Goal: Information Seeking & Learning: Learn about a topic

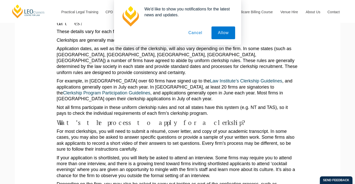
click at [196, 35] on button "Cancel" at bounding box center [195, 32] width 27 height 13
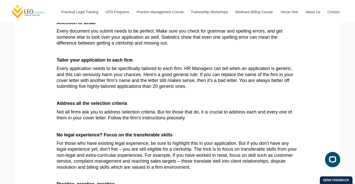
scroll to position [738, 0]
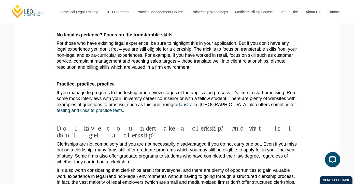
click at [178, 90] on p "If you manage to progress to the testing or interview stages of the application…" at bounding box center [178, 102] width 242 height 24
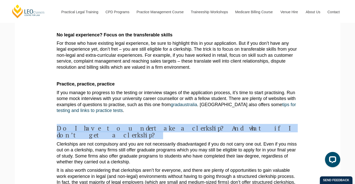
click at [160, 141] on p "Clerkships are not compulsory and you are not necessarily disadvantaged if you …" at bounding box center [178, 153] width 242 height 24
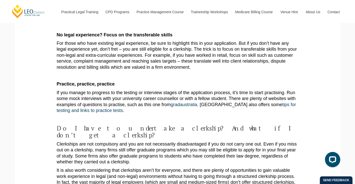
click at [160, 141] on p "Clerkships are not compulsory and you are not necessarily disadvantaged if you …" at bounding box center [178, 153] width 242 height 24
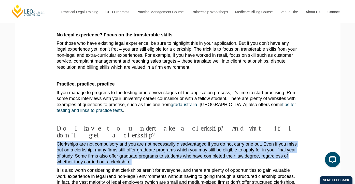
click at [151, 168] on p "It is also worth considering that clerkships aren’t for everyone, and there are…" at bounding box center [178, 186] width 242 height 36
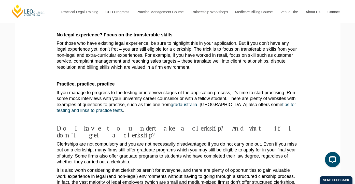
click at [151, 168] on p "It is also worth considering that clerkships aren’t for everyone, and there are…" at bounding box center [178, 186] width 242 height 36
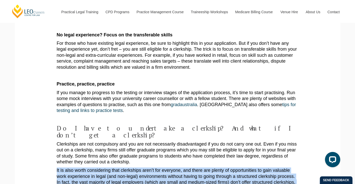
click at [168, 125] on h4 "Do I have to undertake a clerkship? And what if I don’t get a clerkship?" at bounding box center [178, 132] width 242 height 14
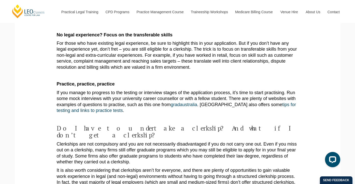
click at [168, 125] on h4 "Do I have to undertake a clerkship? And what if I don’t get a clerkship?" at bounding box center [178, 132] width 242 height 14
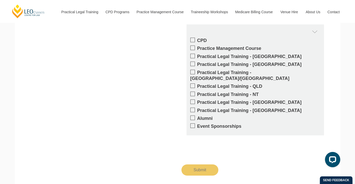
scroll to position [1125, 0]
